Goal: Check status

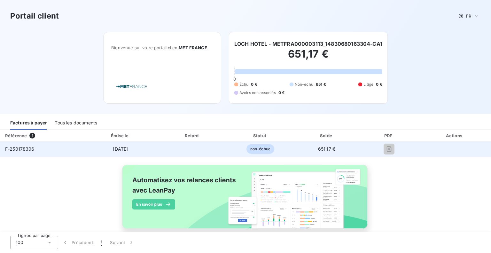
click at [345, 148] on td "651,17 €" at bounding box center [327, 148] width 66 height 15
click at [319, 149] on span "651,17 €" at bounding box center [326, 148] width 17 height 5
click at [69, 147] on td "F-250178306" at bounding box center [41, 148] width 83 height 15
click at [125, 147] on span "[DATE]" at bounding box center [120, 148] width 15 height 5
click at [257, 149] on span "non-échue" at bounding box center [261, 149] width 28 height 10
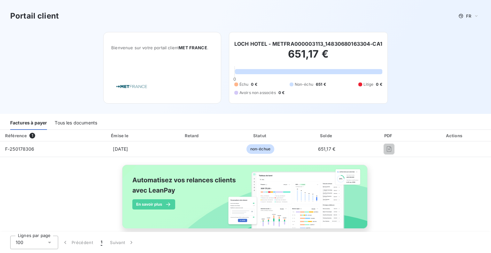
click at [290, 60] on h2 "651,17 €" at bounding box center [308, 57] width 148 height 19
click at [71, 124] on div "Tous les documents" at bounding box center [76, 122] width 43 height 13
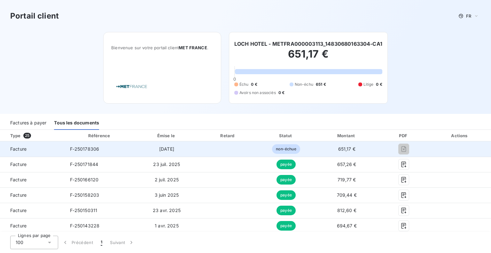
click at [91, 149] on span "F-250178306" at bounding box center [84, 148] width 29 height 5
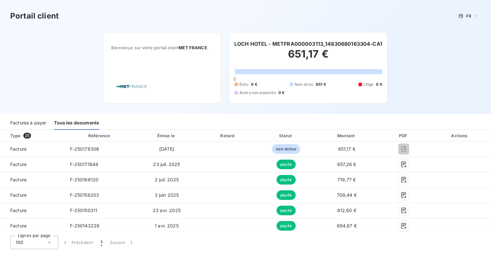
click at [27, 16] on h3 "Portail client" at bounding box center [34, 16] width 49 height 12
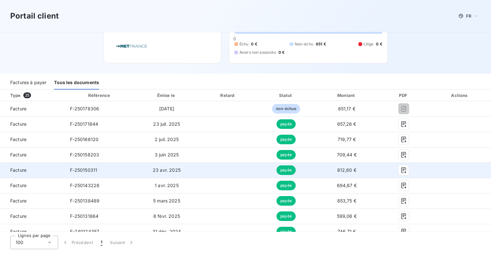
scroll to position [96, 0]
